Goal: Task Accomplishment & Management: Manage account settings

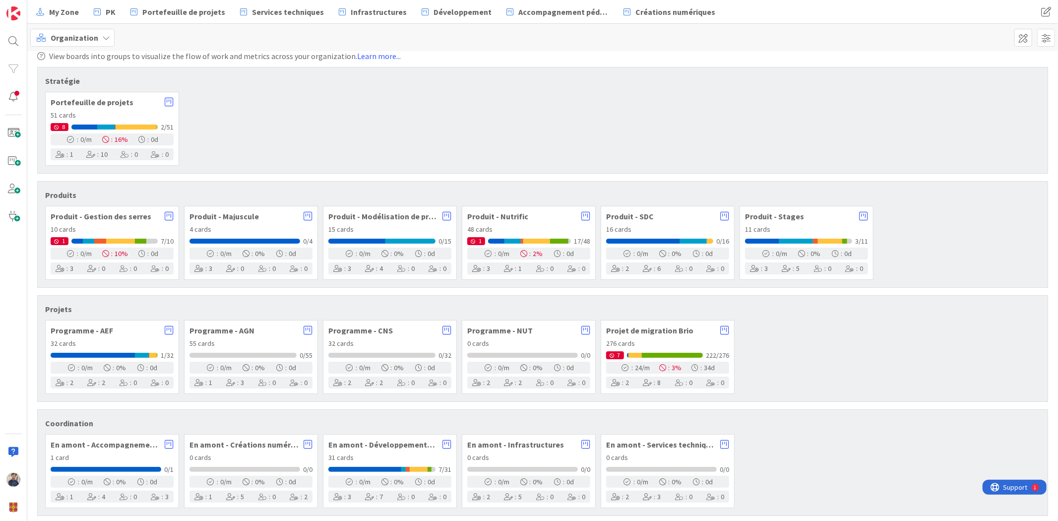
scroll to position [11, 0]
click at [7, 507] on img at bounding box center [13, 507] width 14 height 14
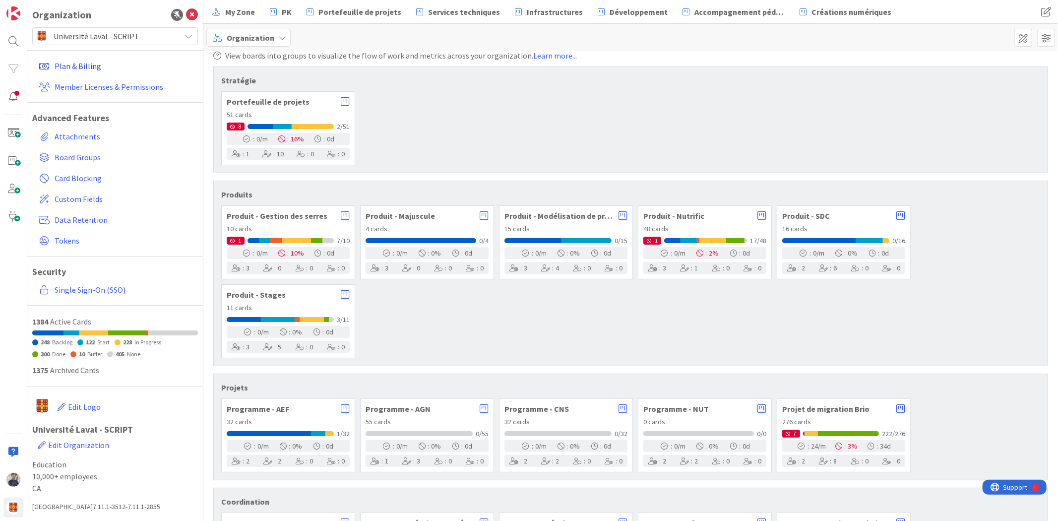
click at [90, 63] on link "Plan & Billing" at bounding box center [116, 66] width 163 height 18
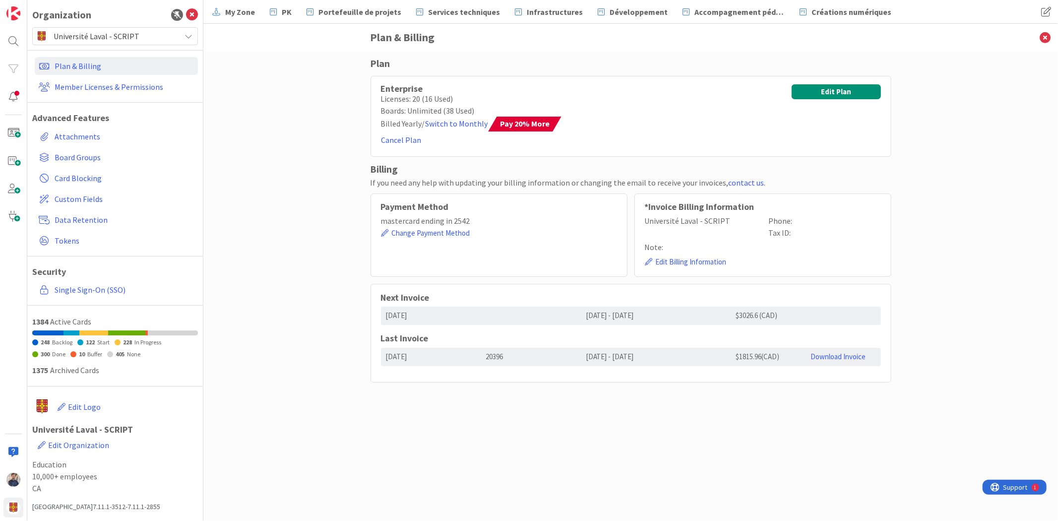
drag, startPoint x: 772, startPoint y: 309, endPoint x: 728, endPoint y: 309, distance: 43.6
click at [728, 309] on div "2025/10/09 2025/10/09 - 2026/10/09 $3026.6 (CAD)" at bounding box center [631, 315] width 500 height 18
click at [821, 301] on h5 "Next Invoice" at bounding box center [631, 297] width 500 height 11
drag, startPoint x: 496, startPoint y: 121, endPoint x: 559, endPoint y: 123, distance: 62.5
click at [559, 123] on div "Enterprise Licenses: 20 (16 Used) Boards: Unlimited (38 Used) Billed Yearly / S…" at bounding box center [630, 116] width 521 height 81
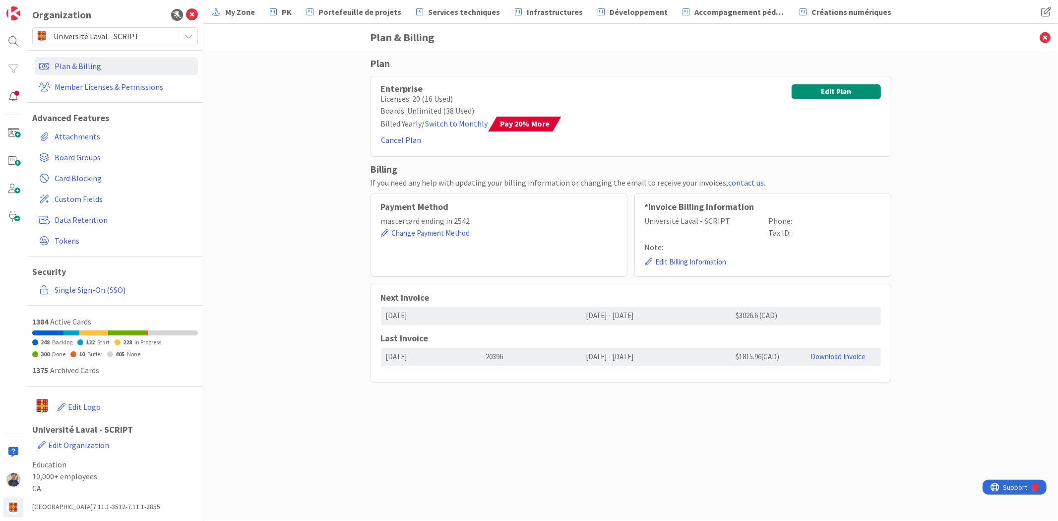
click at [559, 123] on div "Enterprise Licenses: 20 (16 Used) Boards: Unlimited (38 Used) Billed Yearly / S…" at bounding box center [630, 116] width 521 height 81
click at [833, 92] on button "Edit Plan" at bounding box center [835, 91] width 89 height 15
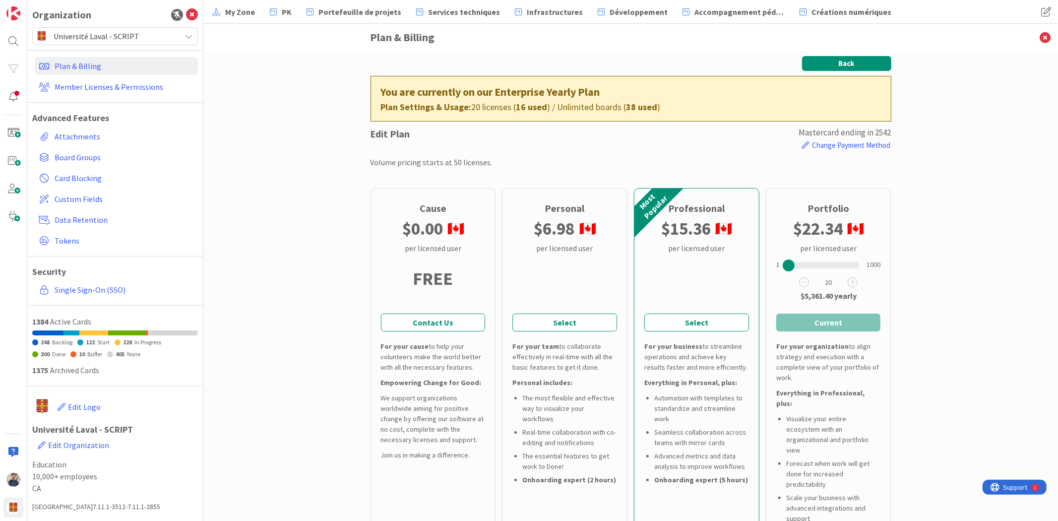
click at [836, 63] on button "Back" at bounding box center [846, 63] width 89 height 15
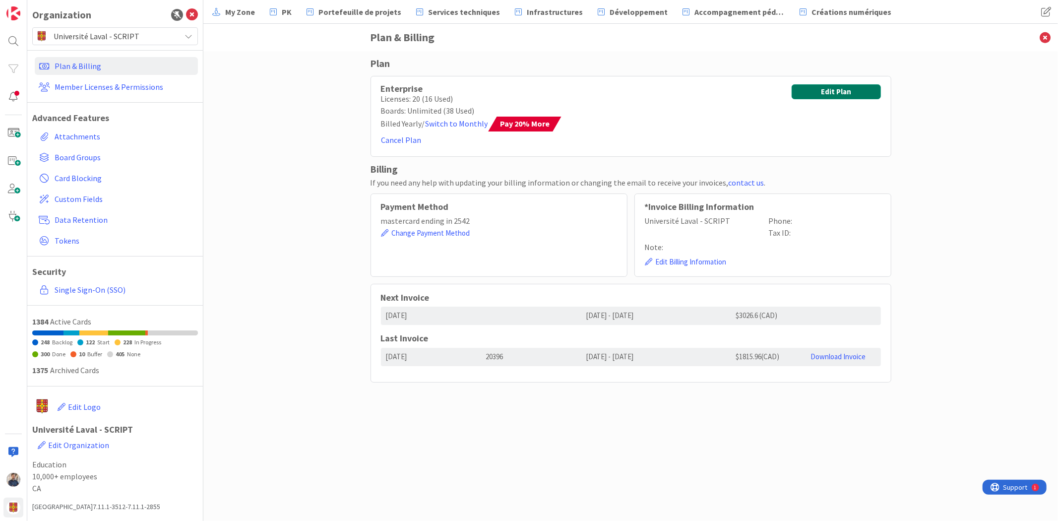
click at [821, 94] on button "Edit Plan" at bounding box center [835, 91] width 89 height 15
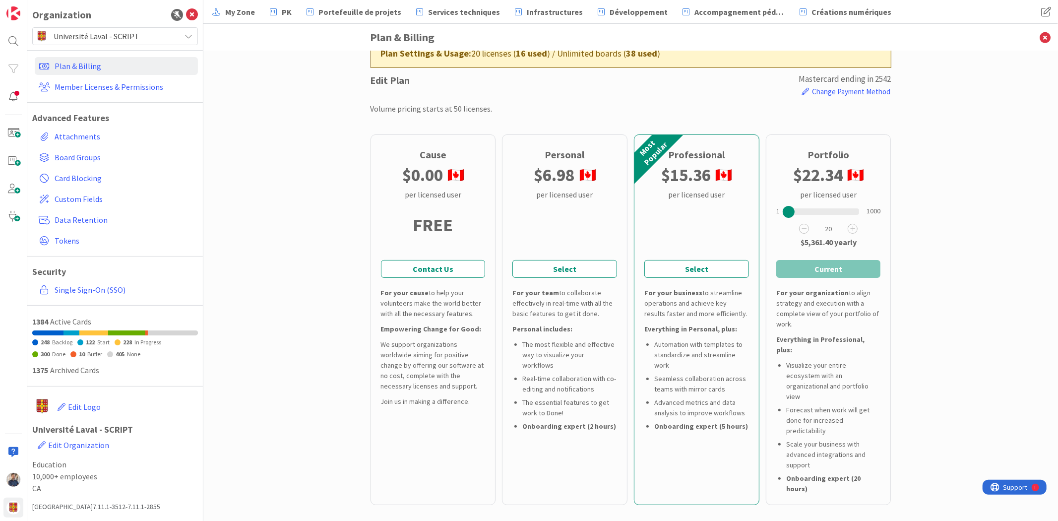
scroll to position [55, 0]
click at [983, 318] on div "Back You are currently on our Enterprise Yearly Plan Plan Settings & Usage: 20 …" at bounding box center [630, 286] width 854 height 470
click at [705, 264] on button "Select" at bounding box center [696, 268] width 105 height 18
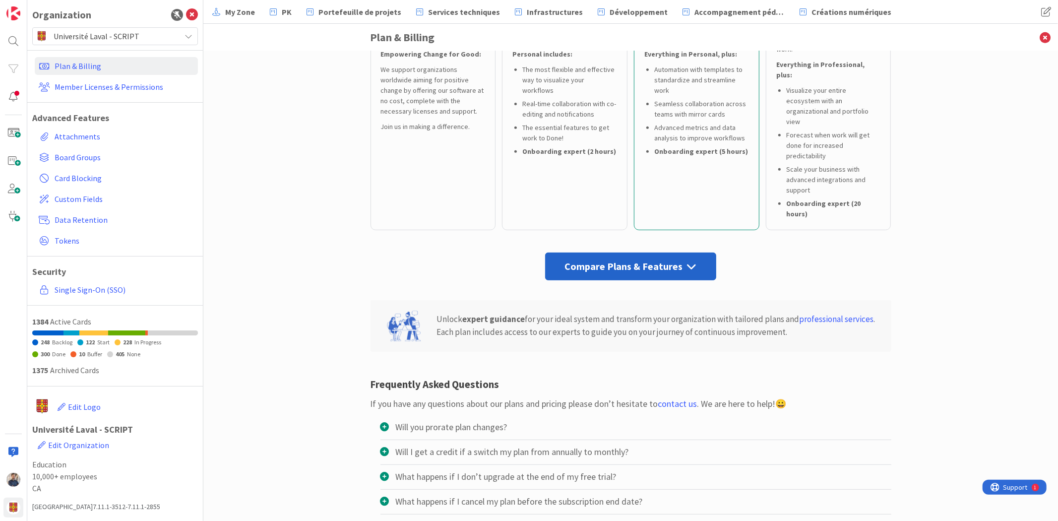
scroll to position [329, 0]
click at [686, 260] on icon at bounding box center [691, 265] width 10 height 10
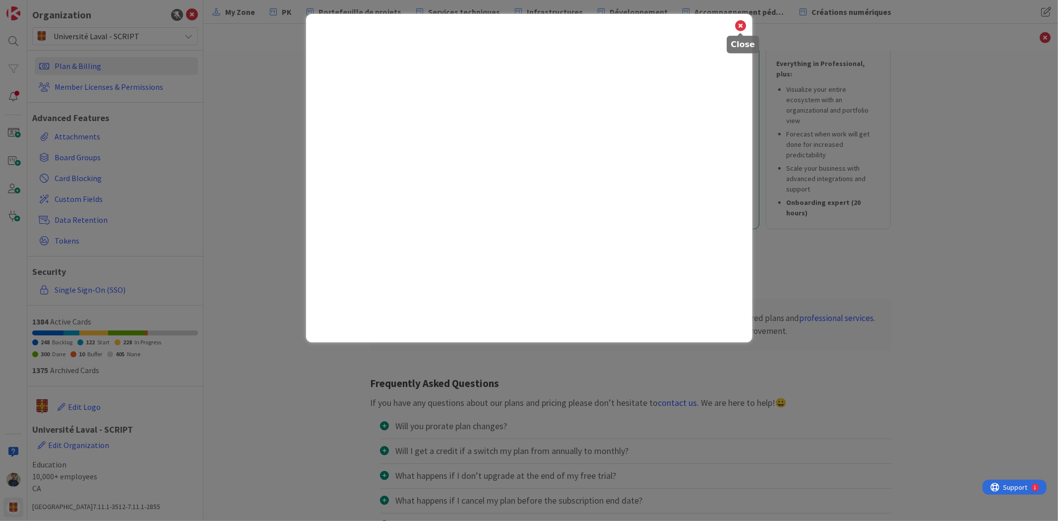
click at [746, 28] on icon at bounding box center [740, 26] width 13 height 14
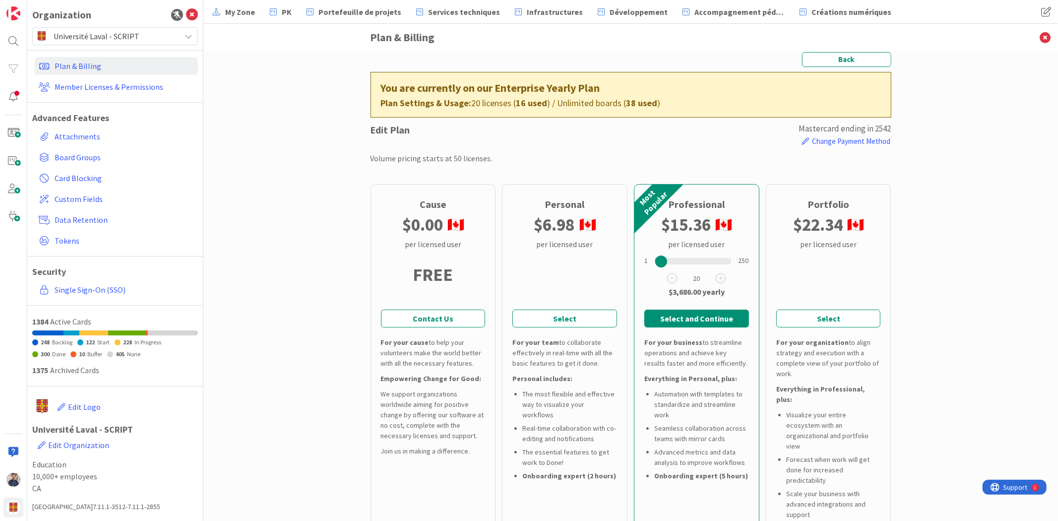
scroll to position [0, 0]
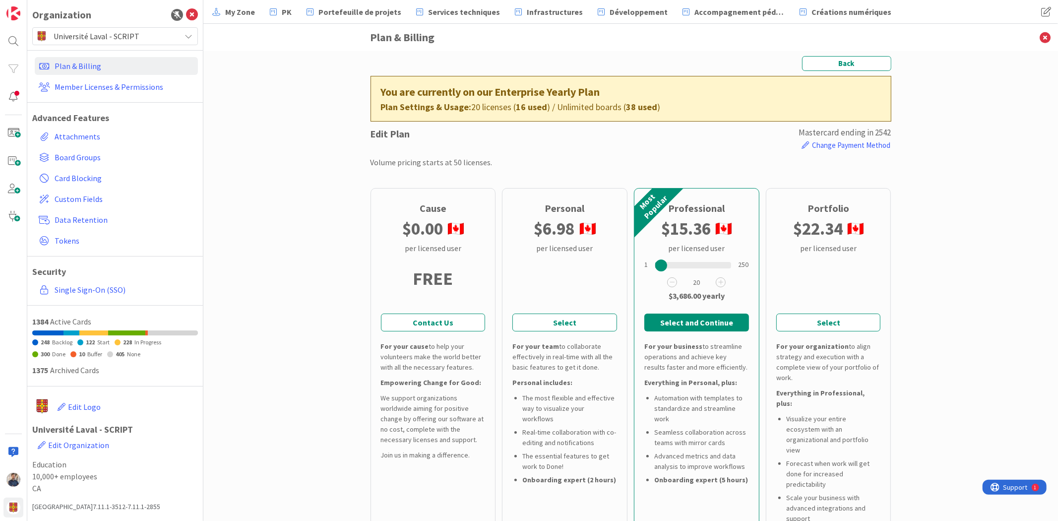
click at [680, 321] on button "Select and Continue" at bounding box center [696, 322] width 105 height 18
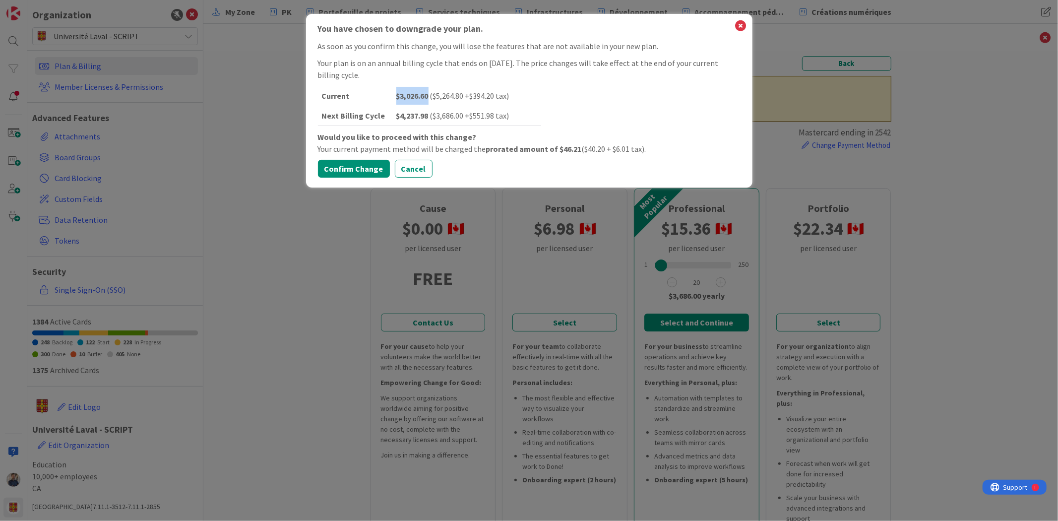
drag, startPoint x: 395, startPoint y: 100, endPoint x: 429, endPoint y: 94, distance: 34.7
click at [429, 94] on td "$ 3,026.60 ( $ 5,264.80 + $ 394.20 tax )" at bounding box center [466, 96] width 149 height 20
click at [397, 114] on b "$ 4,237.98" at bounding box center [413, 116] width 34 height 10
click at [411, 171] on button "Cancel" at bounding box center [414, 169] width 38 height 18
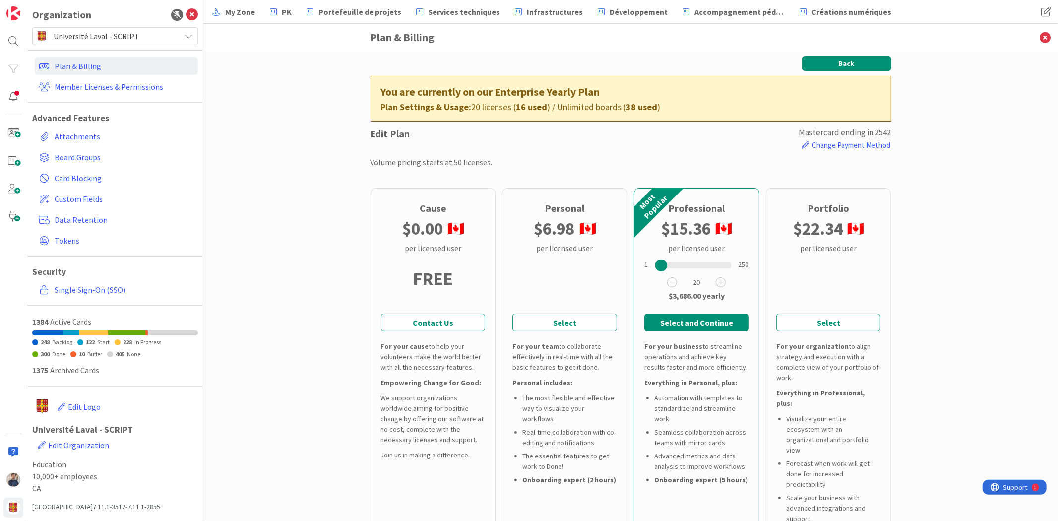
click at [843, 69] on button "Back" at bounding box center [846, 63] width 89 height 15
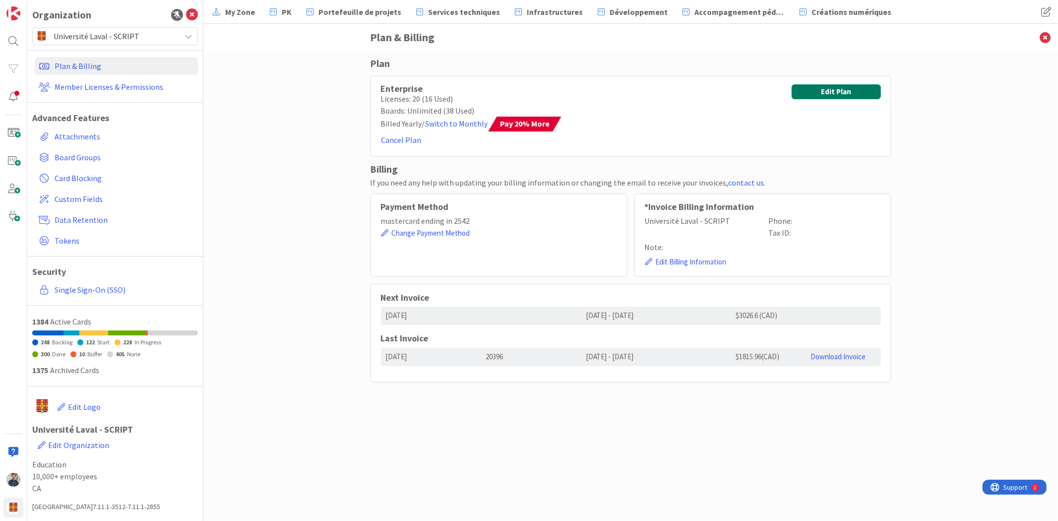
click at [819, 91] on button "Edit Plan" at bounding box center [835, 91] width 89 height 15
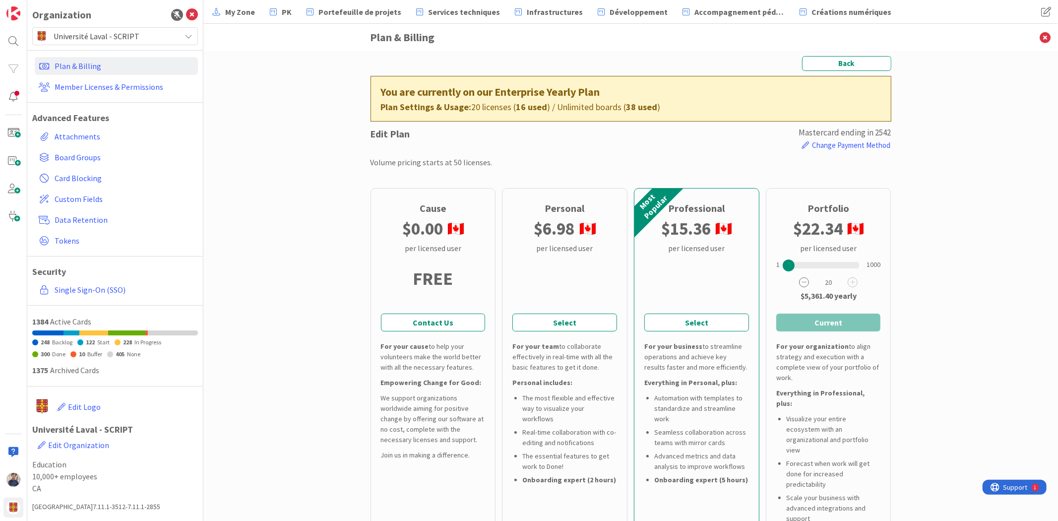
click at [801, 281] on icon at bounding box center [804, 282] width 10 height 10
click at [799, 280] on icon at bounding box center [804, 282] width 10 height 10
click at [916, 234] on div "Back You are currently on our Enterprise Yearly Plan Plan Settings & Usage: 20 …" at bounding box center [630, 286] width 854 height 470
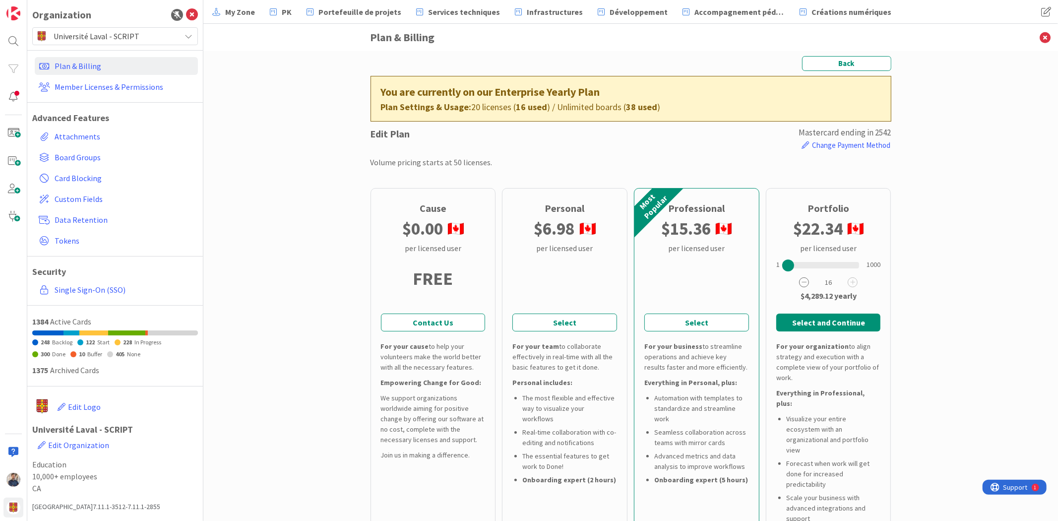
click at [803, 283] on icon at bounding box center [804, 282] width 10 height 10
click at [847, 282] on icon at bounding box center [852, 282] width 10 height 10
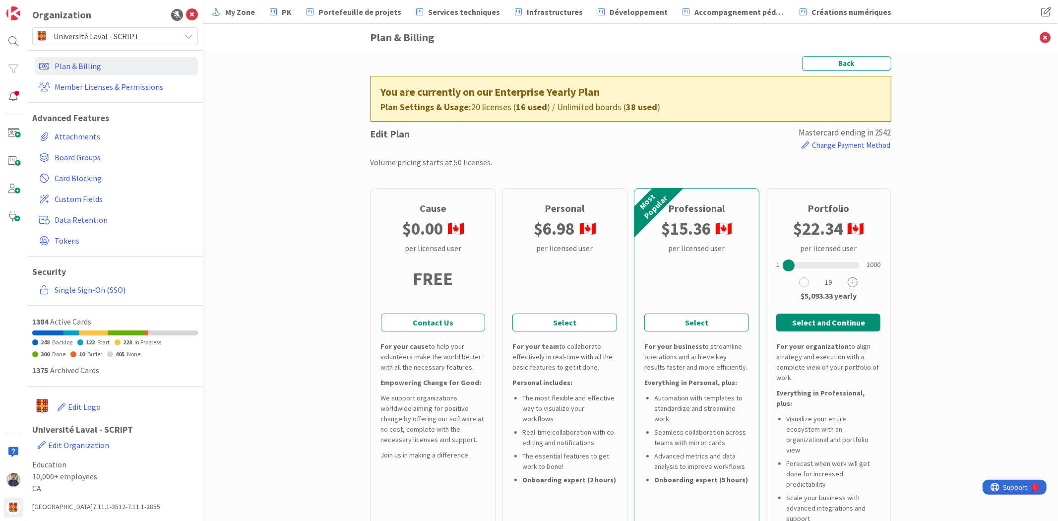
click at [847, 282] on icon at bounding box center [852, 282] width 10 height 10
click at [907, 250] on div "Back You are currently on our Enterprise Yearly Plan Plan Settings & Usage: 20 …" at bounding box center [630, 286] width 854 height 470
